Goal: Transaction & Acquisition: Purchase product/service

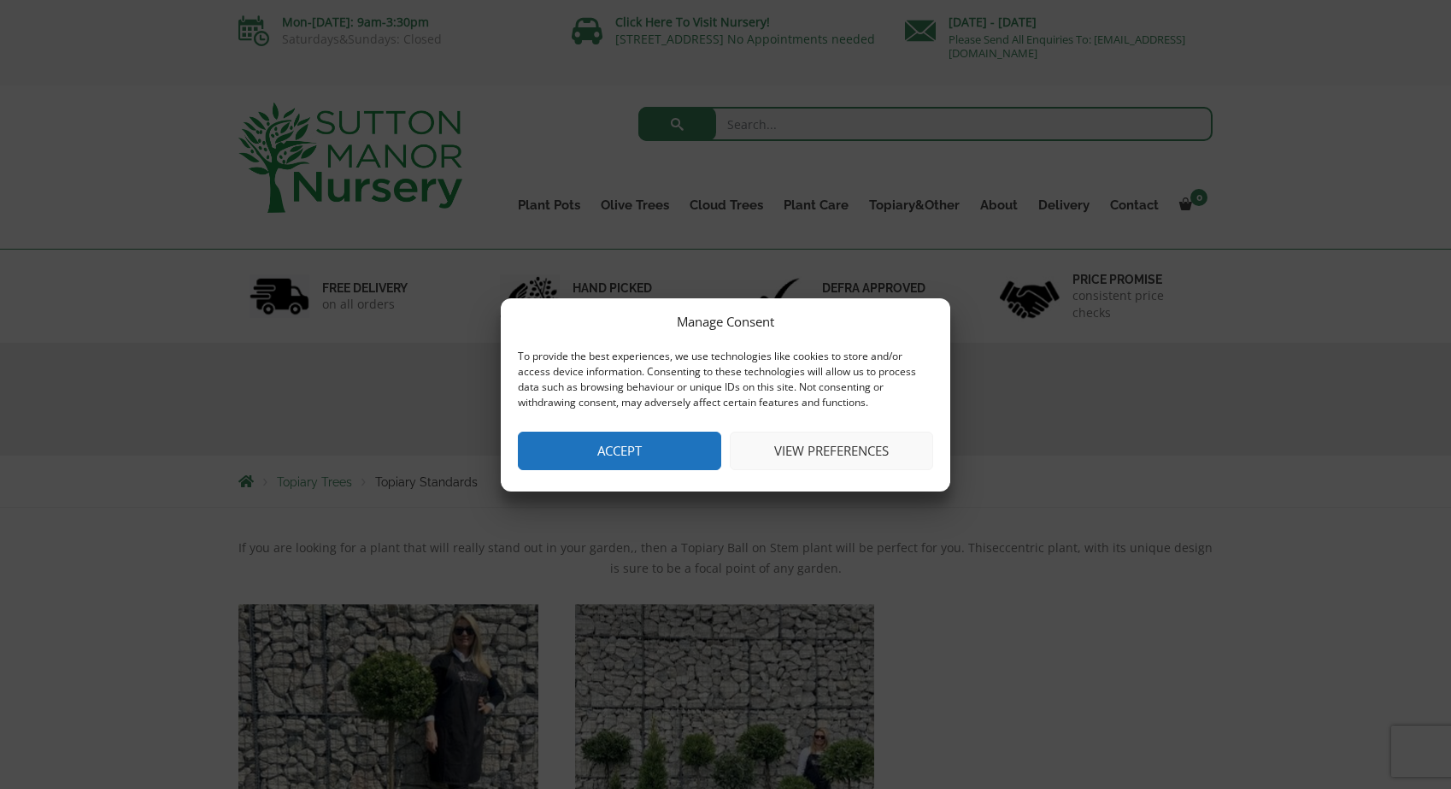
click at [676, 442] on button "Accept" at bounding box center [619, 451] width 203 height 38
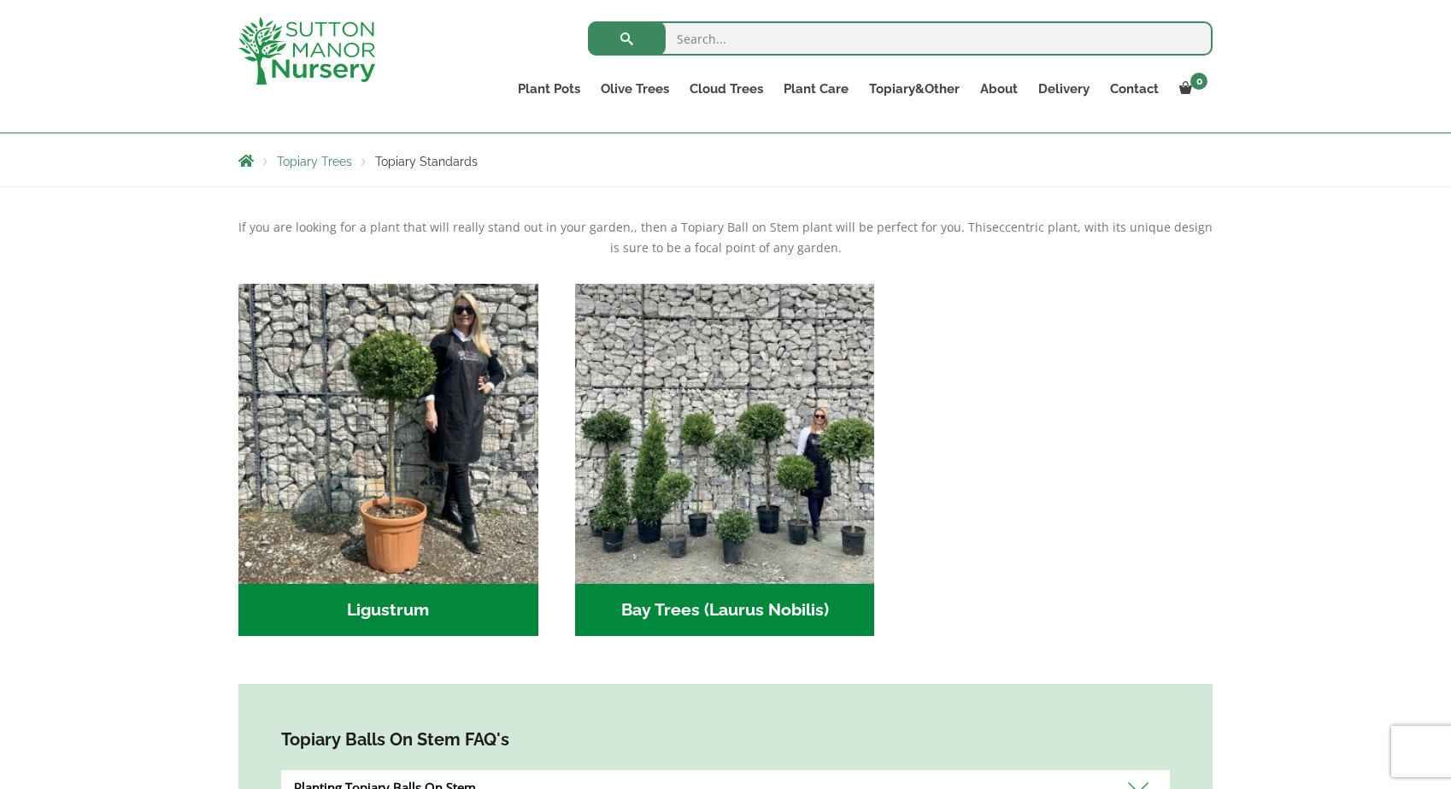
scroll to position [262, 0]
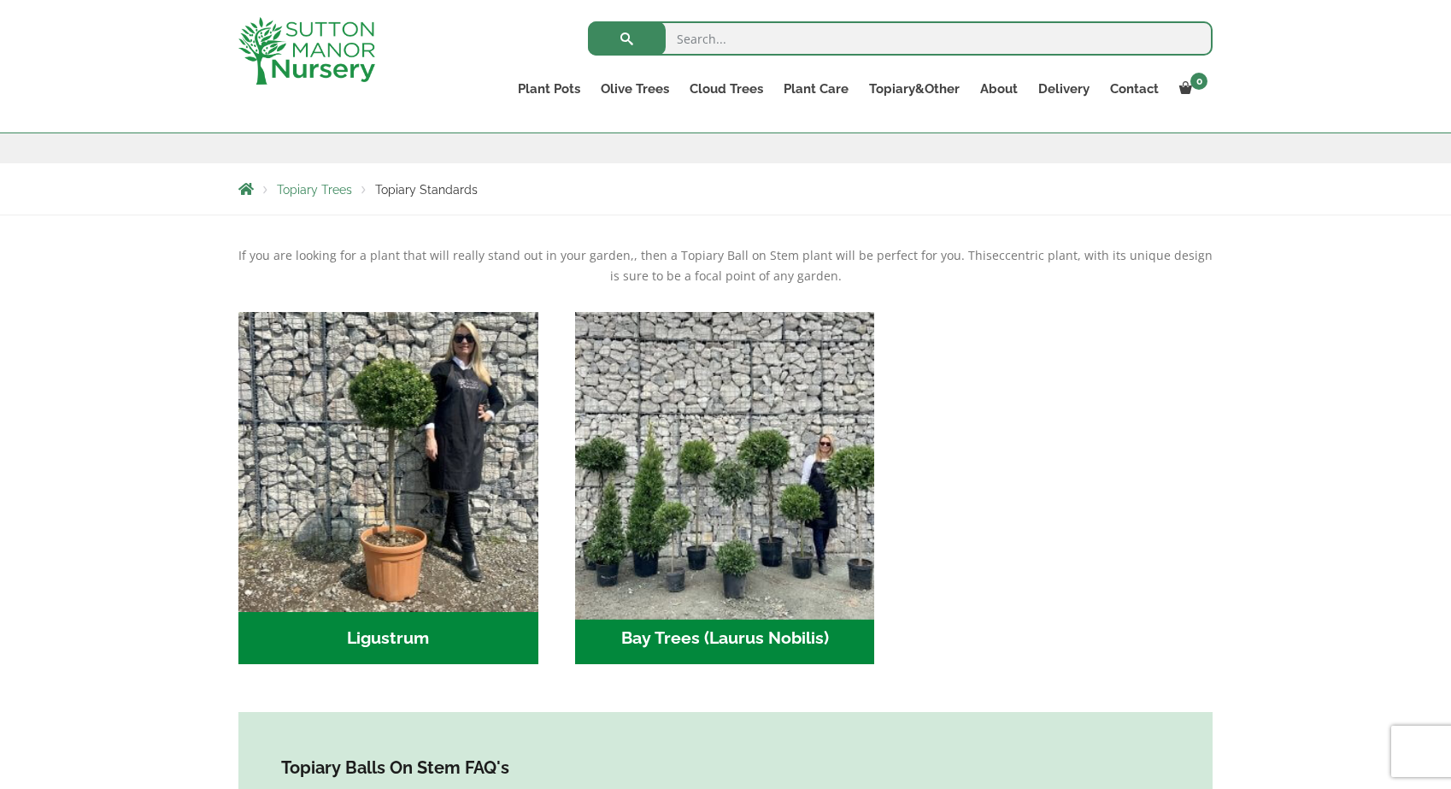
click at [805, 549] on img "Visit product category Bay Trees (Laurus Nobilis)" at bounding box center [724, 461] width 314 height 314
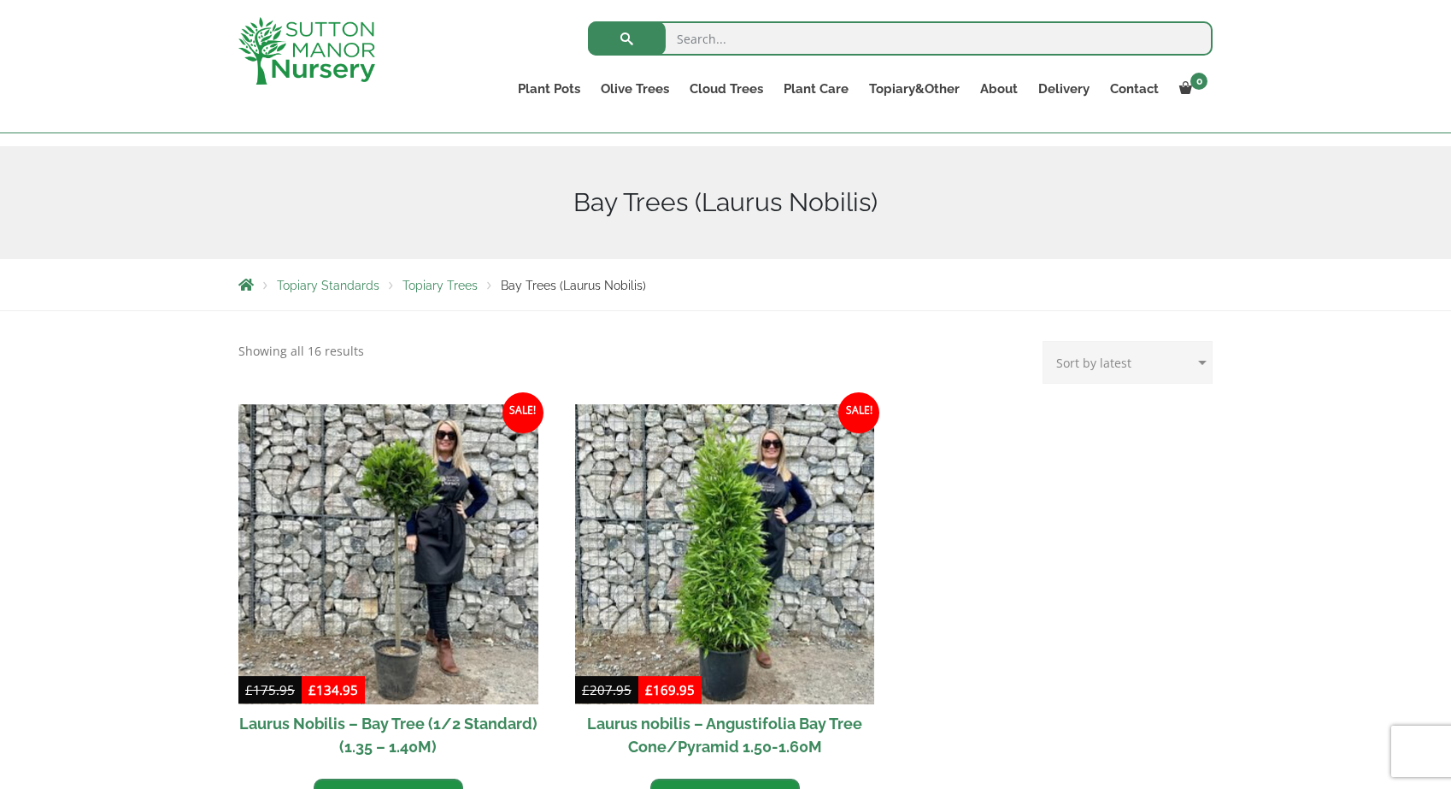
scroll to position [191, 0]
